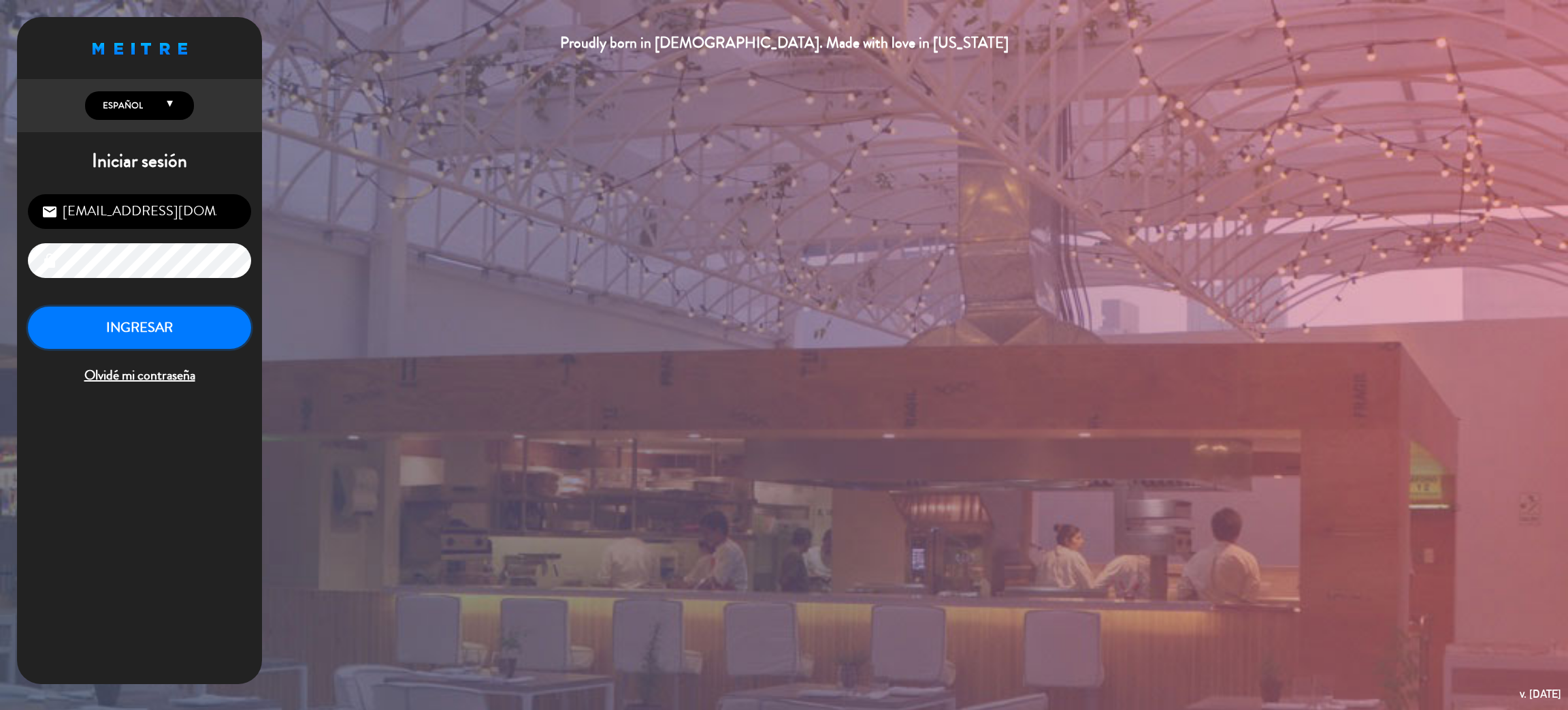
click at [179, 328] on button "INGRESAR" at bounding box center [139, 328] width 223 height 43
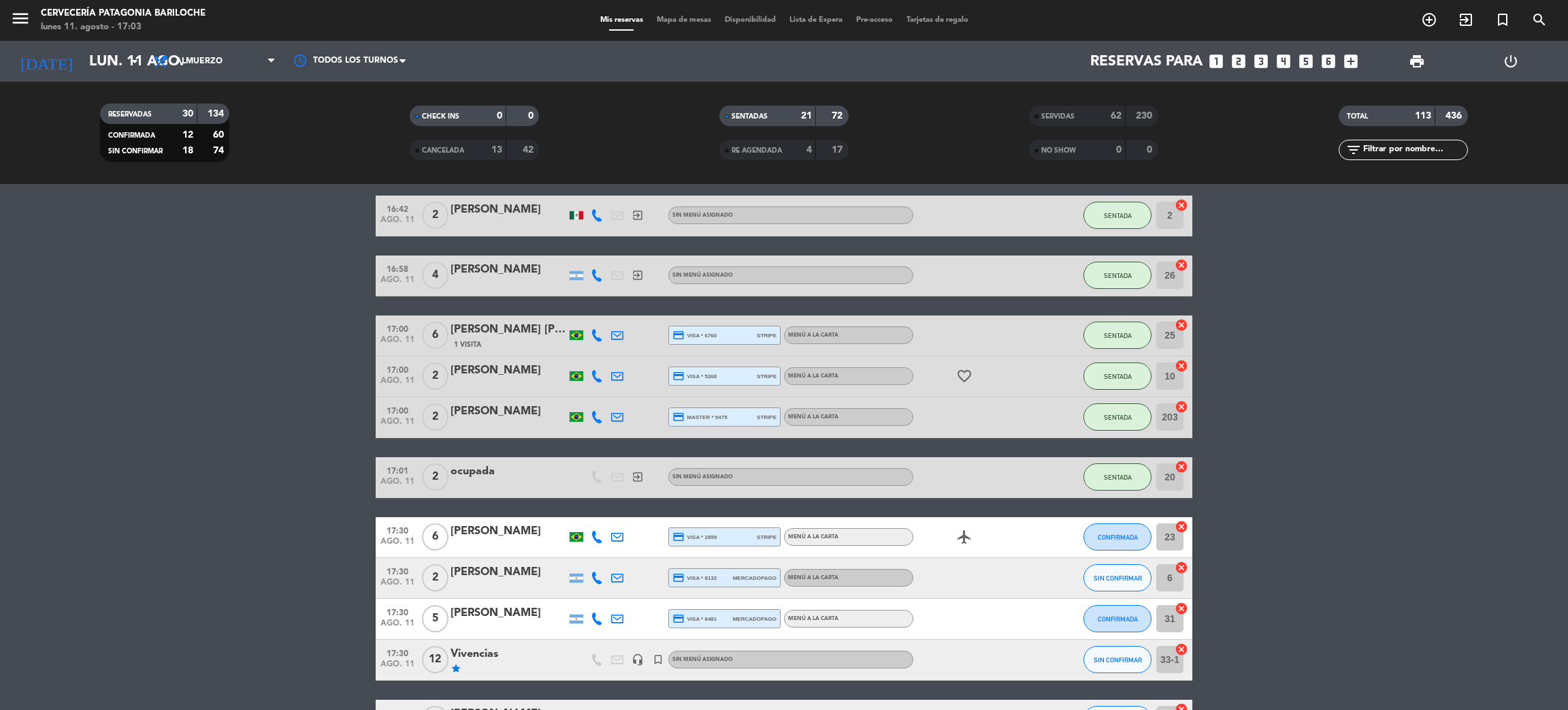
scroll to position [1225, 0]
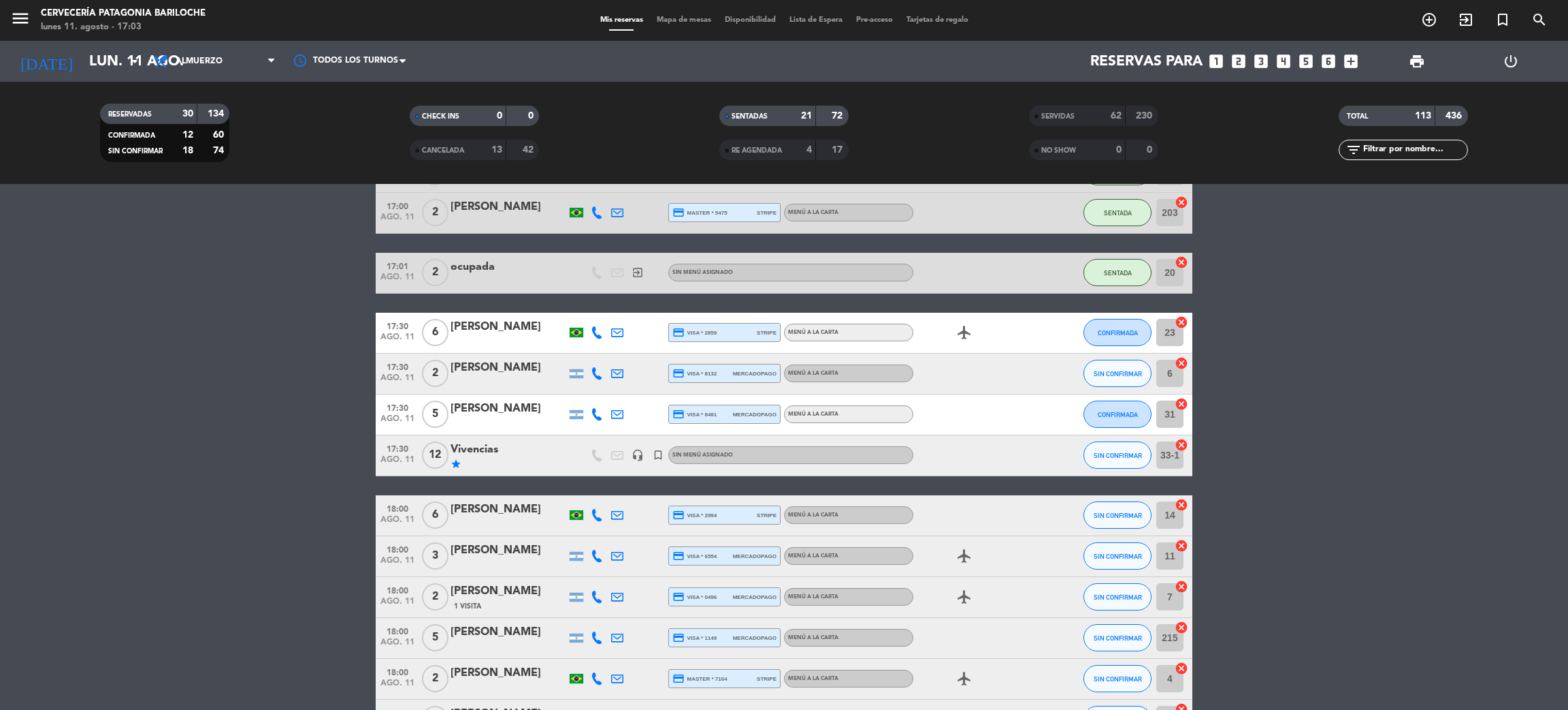
click at [502, 328] on div "[PERSON_NAME]" at bounding box center [508, 327] width 116 height 18
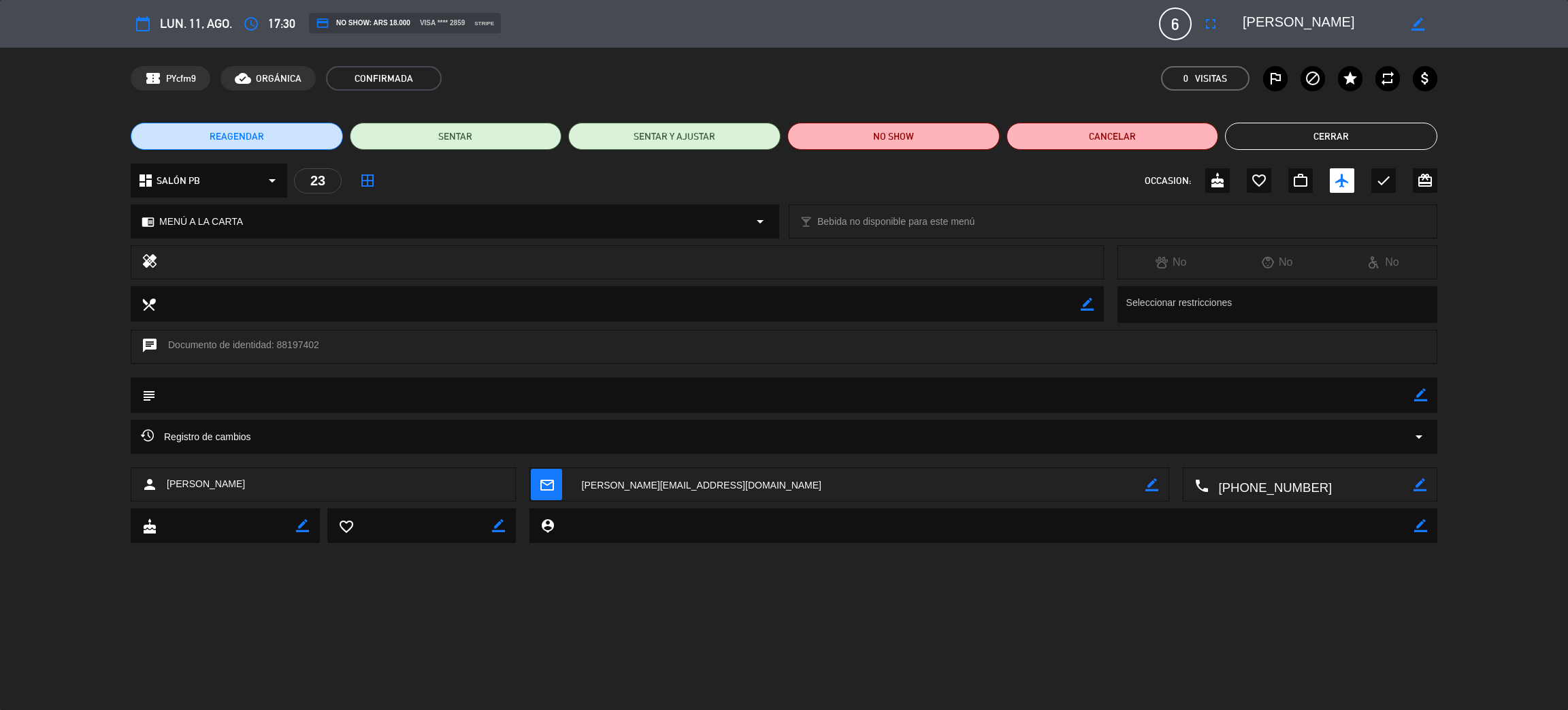
click at [139, 28] on icon "calendar_today" at bounding box center [143, 24] width 17 height 17
click at [230, 134] on span "REAGENDAR" at bounding box center [237, 137] width 54 height 14
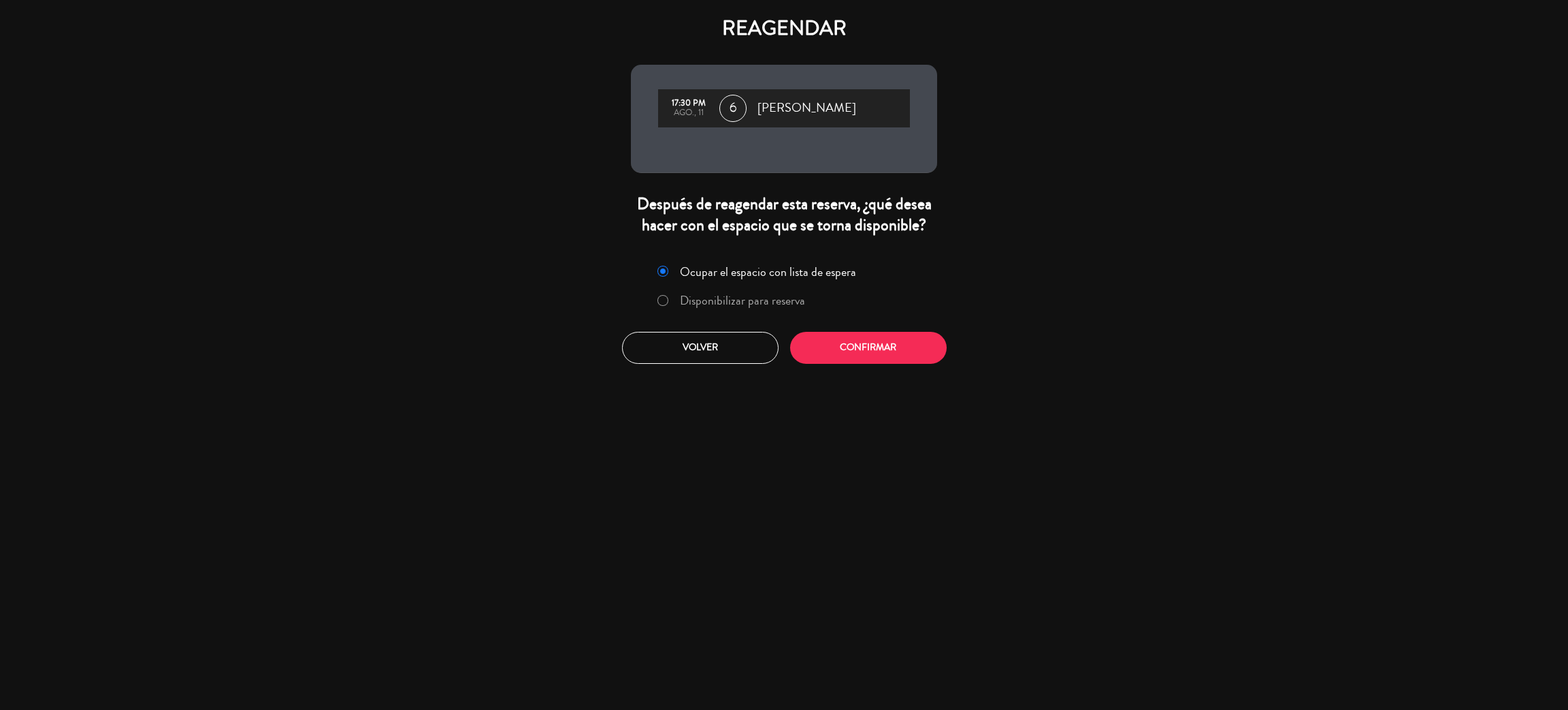
click at [761, 296] on label "Disponibilizar para reserva" at bounding box center [742, 301] width 125 height 12
click at [879, 352] on button "Confirmar" at bounding box center [868, 347] width 157 height 32
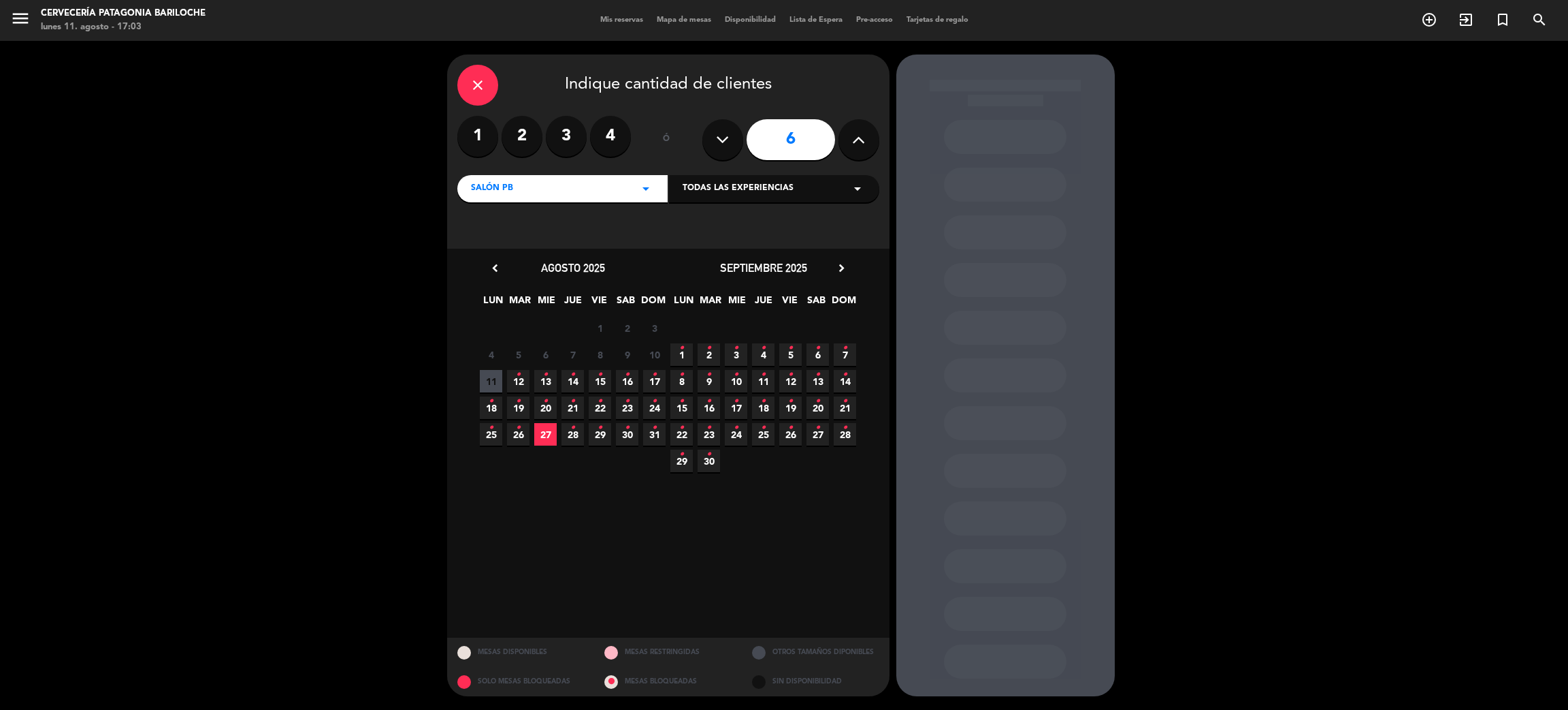
click at [523, 379] on span "12 •" at bounding box center [519, 381] width 23 height 23
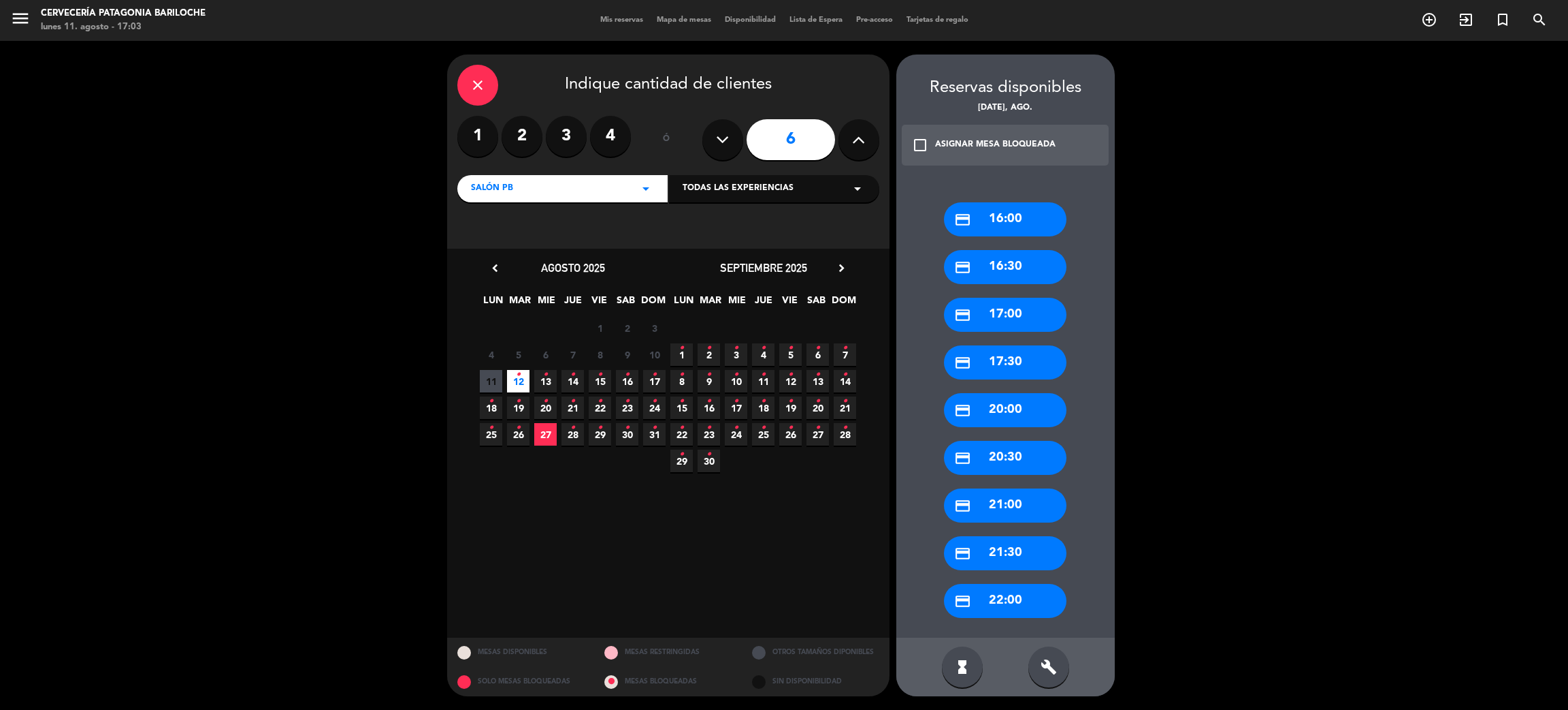
click at [1014, 350] on div "credit_card 17:30" at bounding box center [1006, 362] width 123 height 34
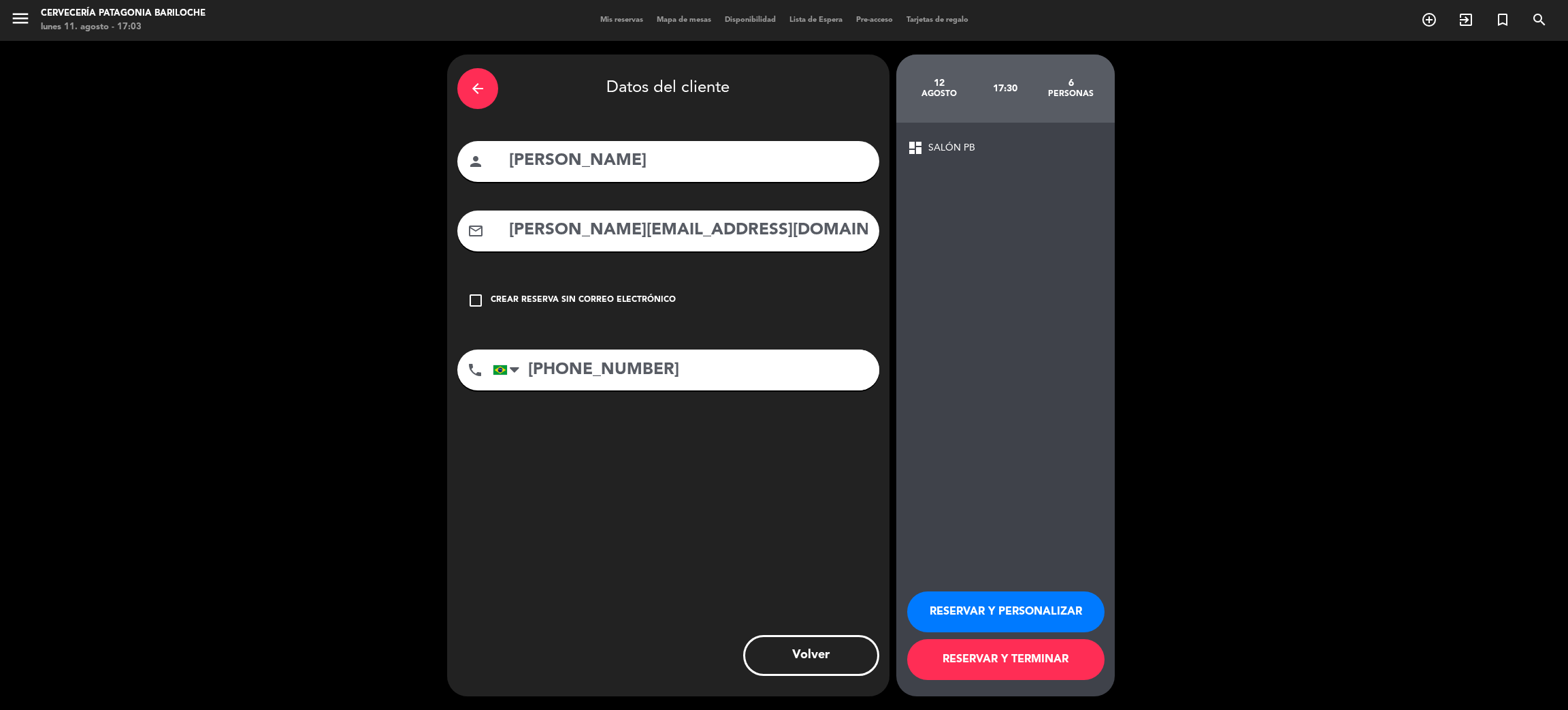
click at [1030, 656] on button "RESERVAR Y TERMINAR" at bounding box center [1006, 659] width 197 height 41
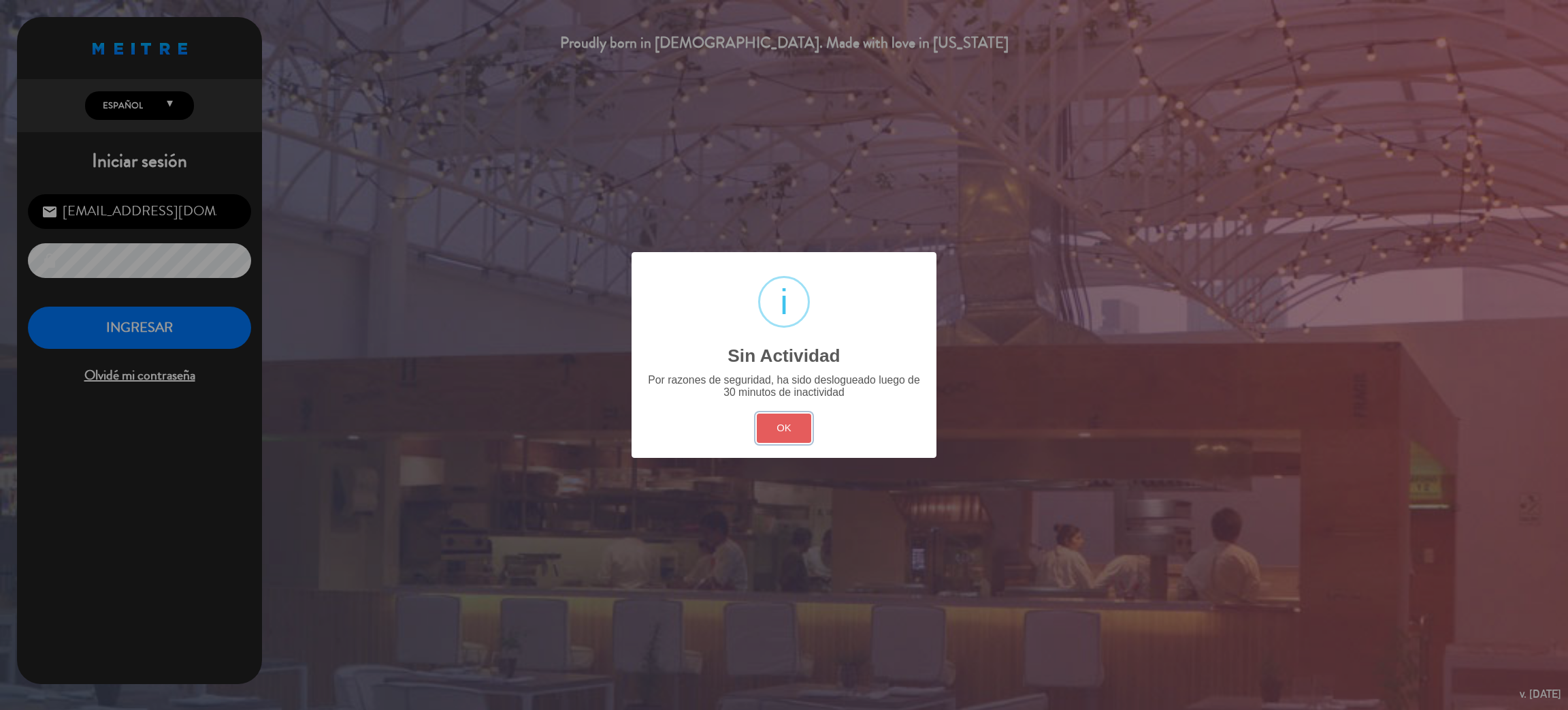
click at [778, 422] on button "OK" at bounding box center [784, 428] width 55 height 29
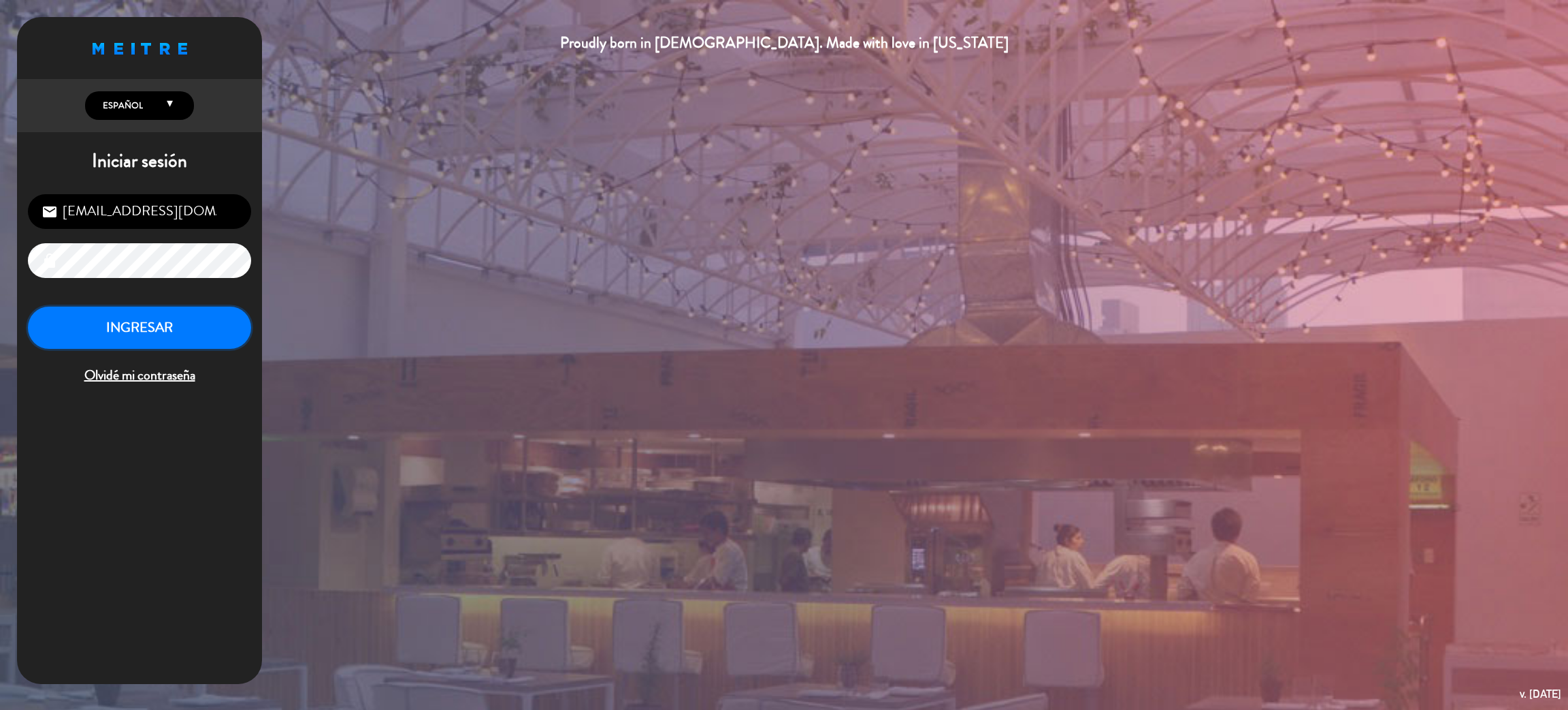
click at [163, 334] on button "INGRESAR" at bounding box center [139, 328] width 223 height 43
